Goal: Find specific page/section

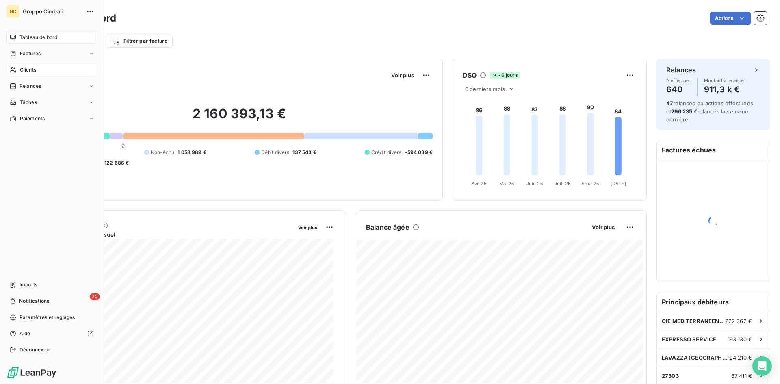
click at [20, 70] on span "Clients" at bounding box center [28, 69] width 16 height 7
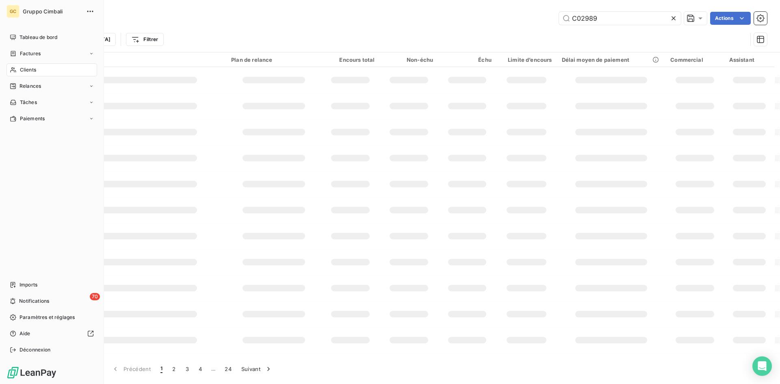
type input "C02989"
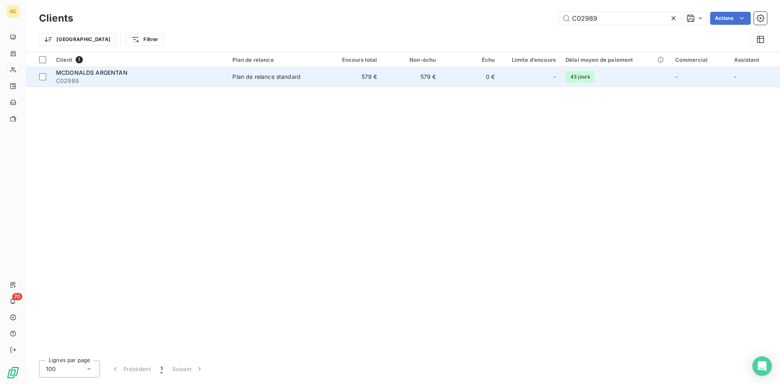
click at [107, 72] on span "MCDONALDS ARGENTAN" at bounding box center [92, 72] width 72 height 7
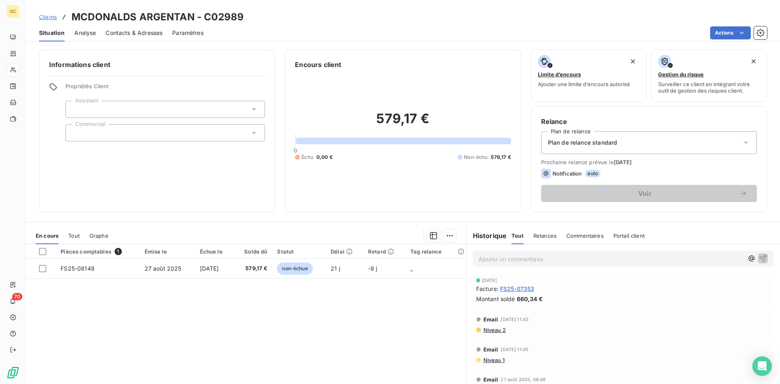
click at [137, 33] on span "Contacts & Adresses" at bounding box center [134, 33] width 57 height 8
